Goal: Task Accomplishment & Management: Manage account settings

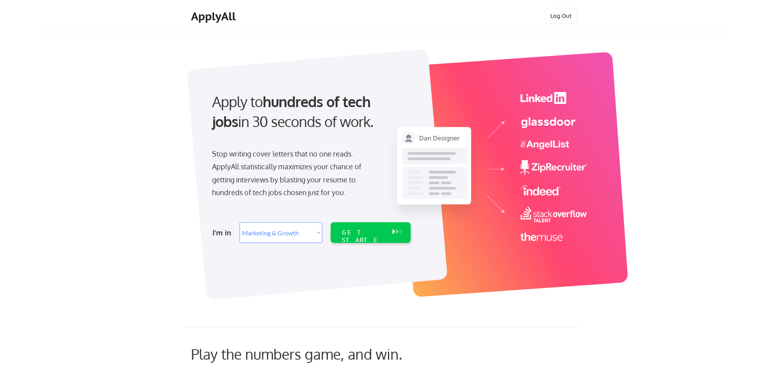
select select ""marketing___comms""
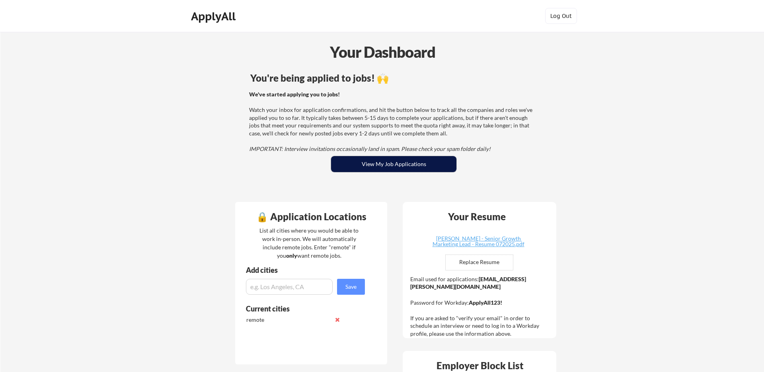
click at [396, 164] on button "View My Job Applications" at bounding box center [393, 164] width 125 height 16
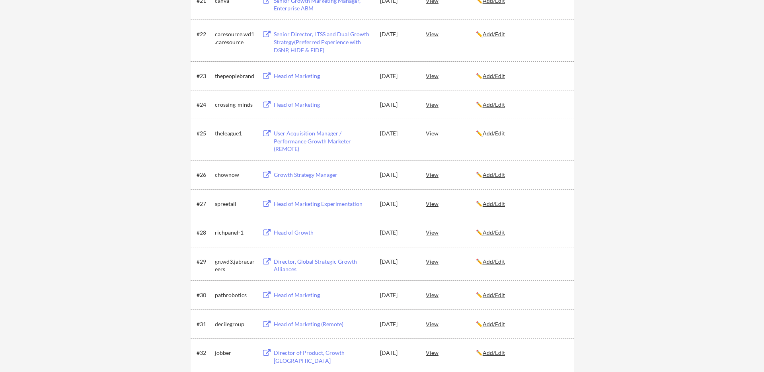
scroll to position [771, 0]
click at [431, 292] on div "View" at bounding box center [451, 293] width 50 height 14
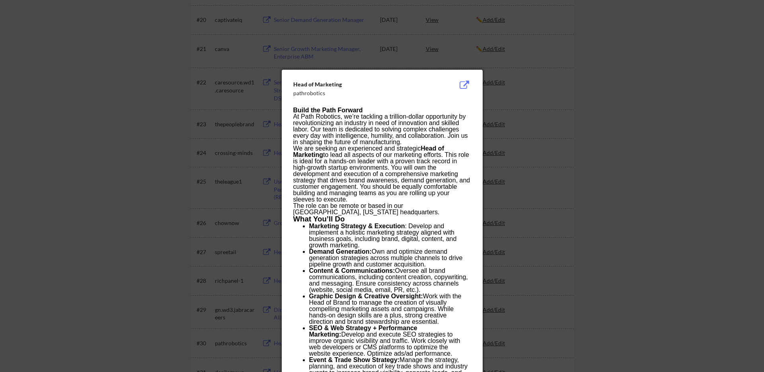
scroll to position [622, 0]
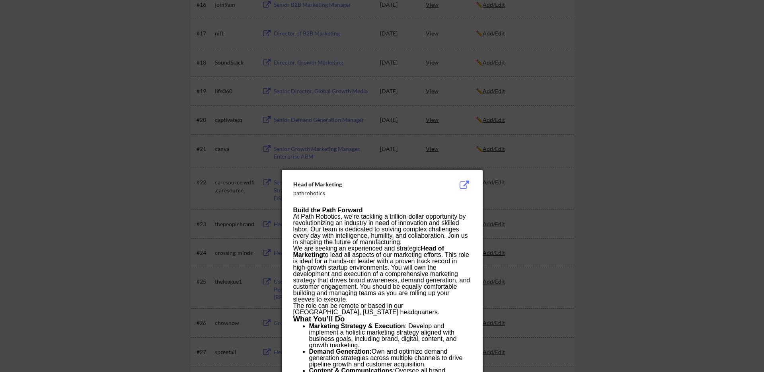
click at [589, 218] on div at bounding box center [382, 186] width 764 height 372
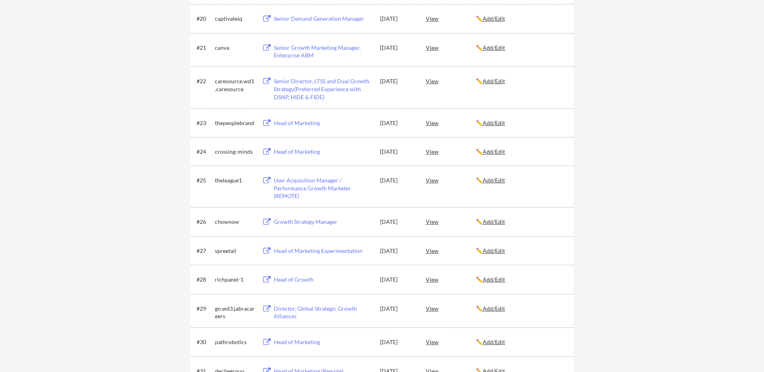
scroll to position [722, 0]
click at [437, 341] on div "View" at bounding box center [451, 342] width 50 height 14
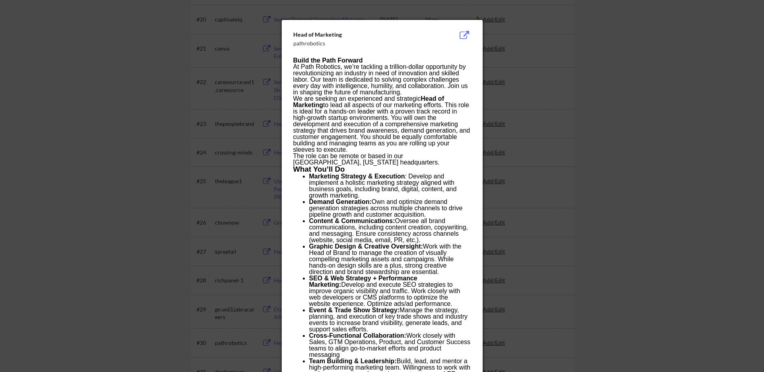
click at [638, 175] on div at bounding box center [382, 186] width 764 height 372
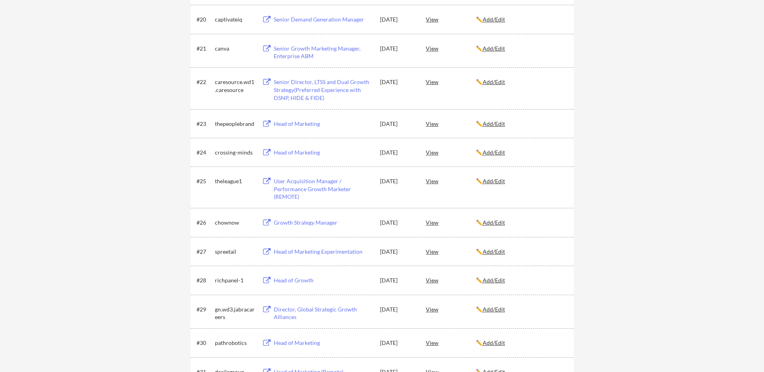
click at [279, 342] on div "Head of Marketing" at bounding box center [323, 343] width 99 height 8
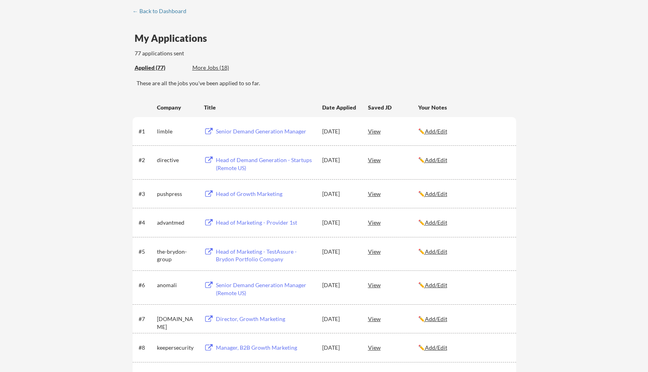
scroll to position [54, 0]
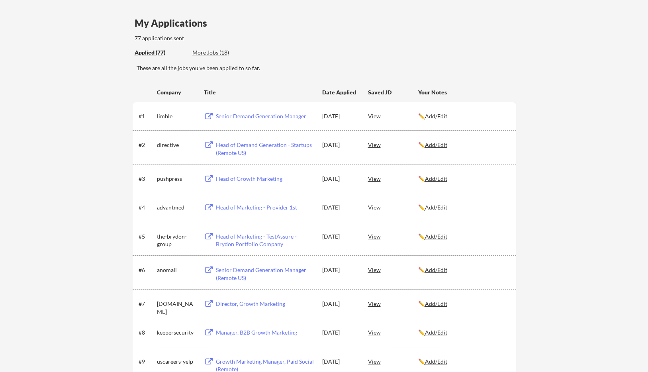
click at [172, 269] on div "anomali" at bounding box center [177, 270] width 40 height 8
copy div "anomali"
